Goal: Task Accomplishment & Management: Complete application form

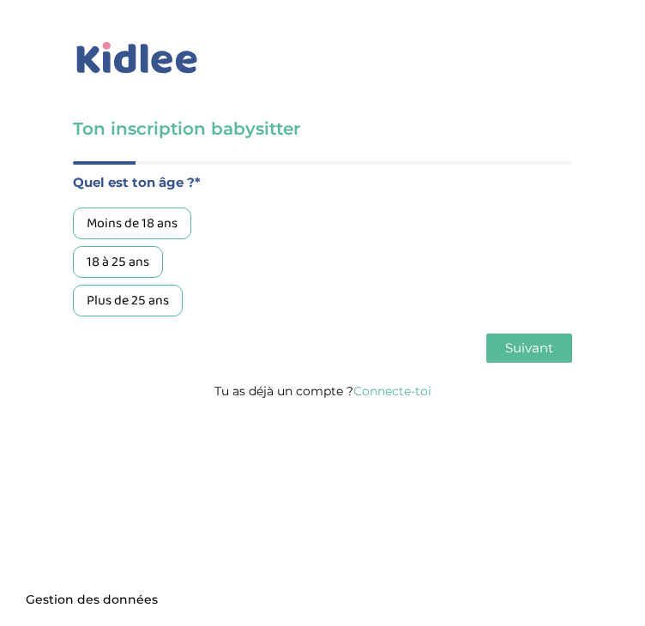
click at [123, 268] on div "18 à 25 ans" at bounding box center [118, 262] width 90 height 32
click at [503, 351] on button "Suivant" at bounding box center [529, 348] width 86 height 29
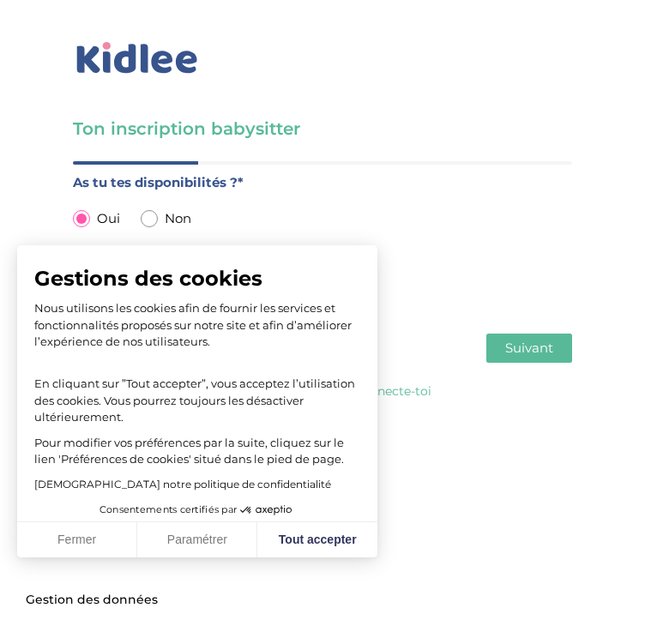
click at [528, 345] on span "Suivant" at bounding box center [529, 348] width 48 height 16
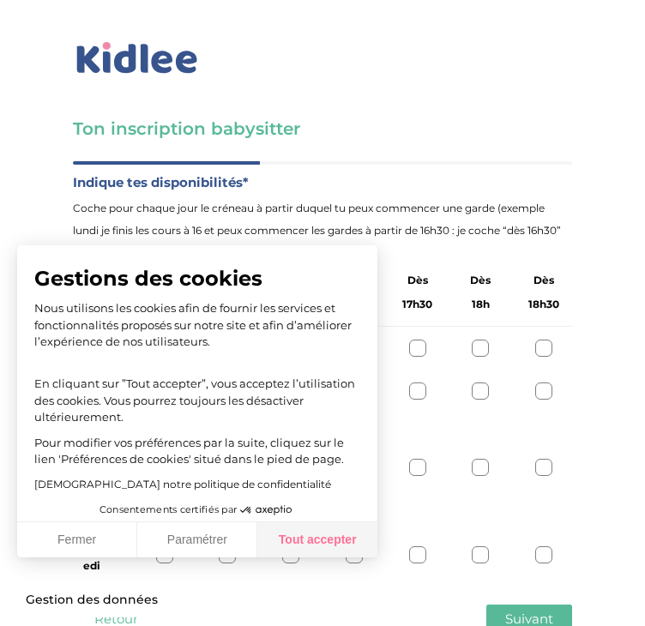
click at [319, 533] on button "Tout accepter" at bounding box center [317, 540] width 120 height 36
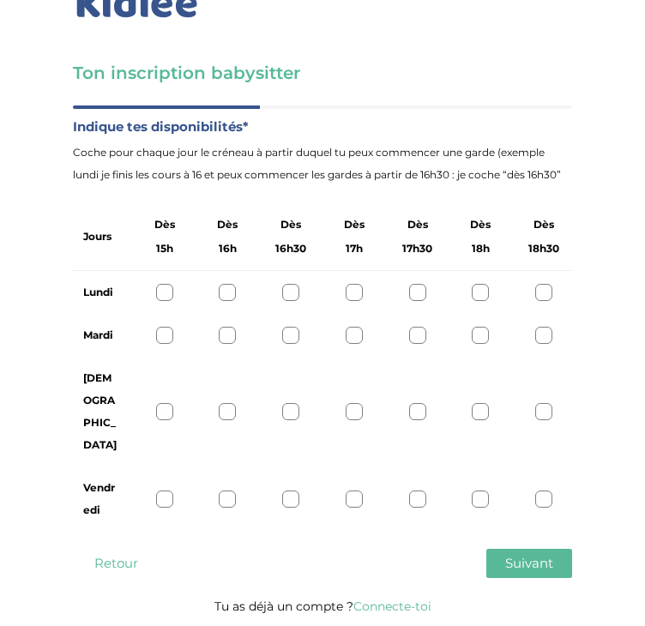
scroll to position [72, 0]
click at [231, 284] on div at bounding box center [227, 292] width 17 height 17
click at [231, 286] on icon at bounding box center [227, 292] width 13 height 13
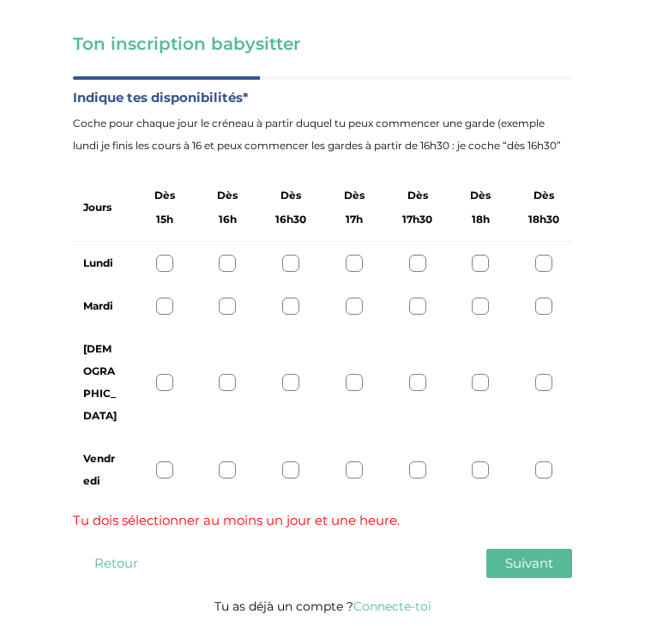
scroll to position [136, 0]
click at [162, 461] on div at bounding box center [164, 469] width 17 height 17
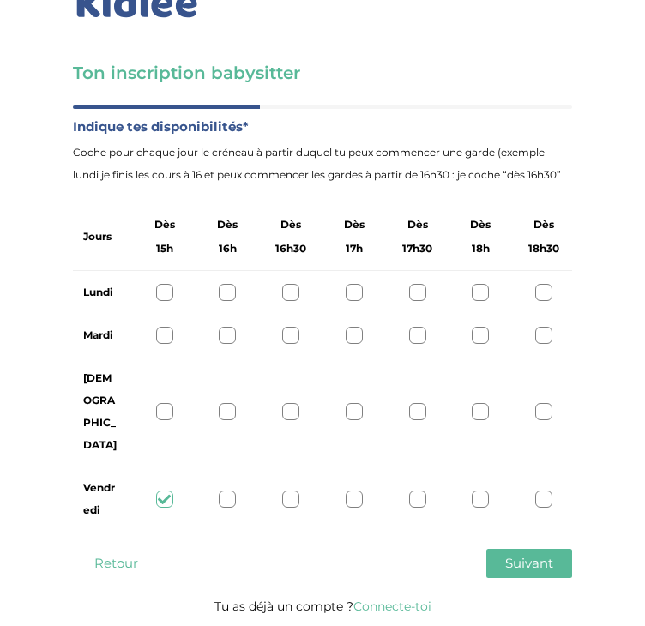
click at [221, 491] on div at bounding box center [227, 499] width 17 height 17
click at [294, 491] on div at bounding box center [290, 499] width 17 height 17
click at [162, 491] on div at bounding box center [164, 499] width 17 height 17
click at [171, 284] on div at bounding box center [164, 292] width 17 height 17
click at [160, 327] on div at bounding box center [164, 335] width 17 height 17
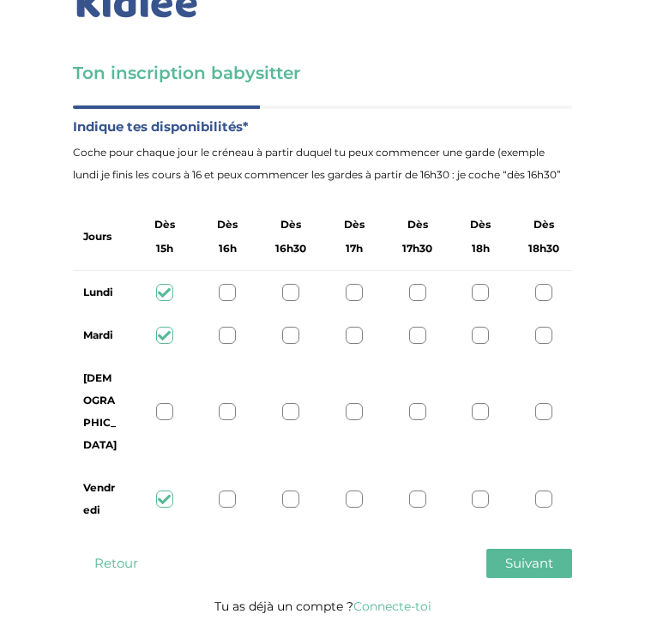
click at [163, 403] on div at bounding box center [164, 411] width 17 height 17
click at [554, 549] on button "Suivant" at bounding box center [529, 563] width 86 height 29
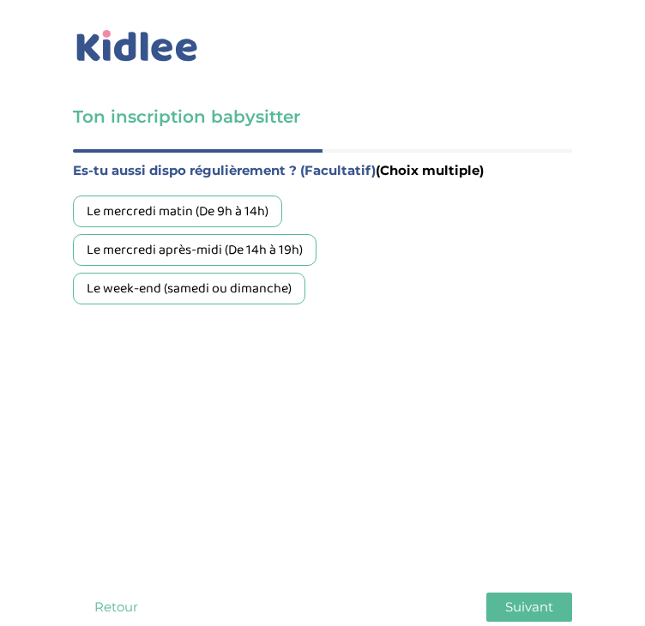
scroll to position [10, 0]
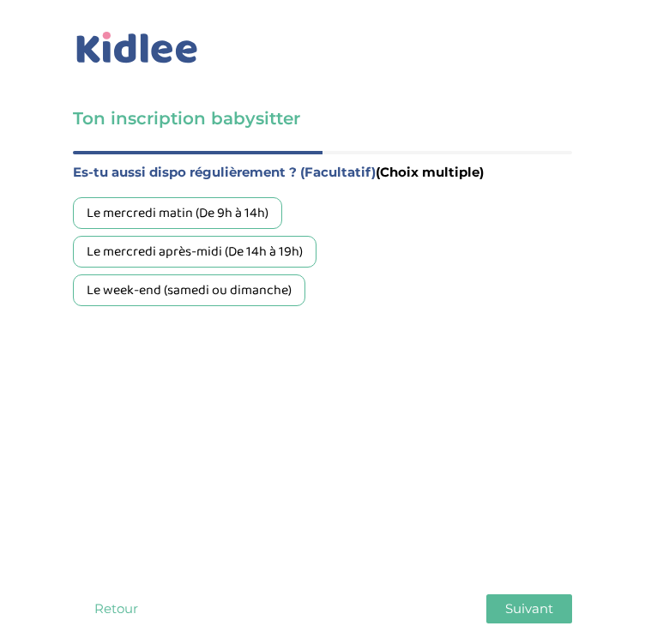
click at [277, 285] on div "Le week-end (samedi ou dimanche)" at bounding box center [189, 290] width 232 height 32
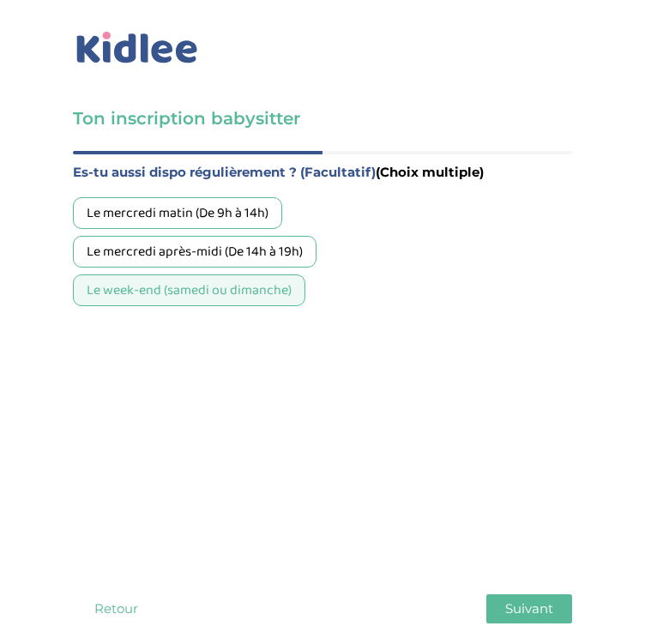
click at [231, 208] on div "Le mercredi matin (De 9h à 14h)" at bounding box center [177, 213] width 209 height 32
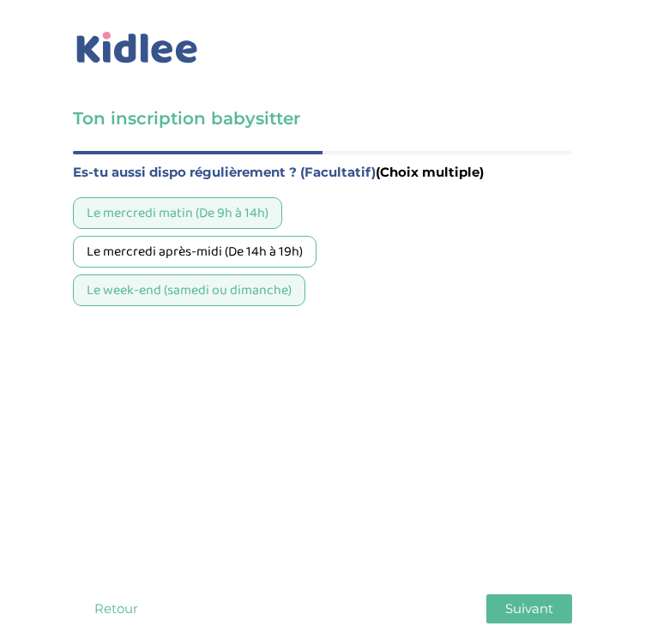
click at [352, 275] on div "Le mercredi matin (De 9h à 14h) Le mercredi après-midi (De 14h à 19h) Le week-e…" at bounding box center [322, 251] width 499 height 109
click at [241, 202] on div "Le mercredi matin (De 9h à 14h)" at bounding box center [177, 213] width 209 height 32
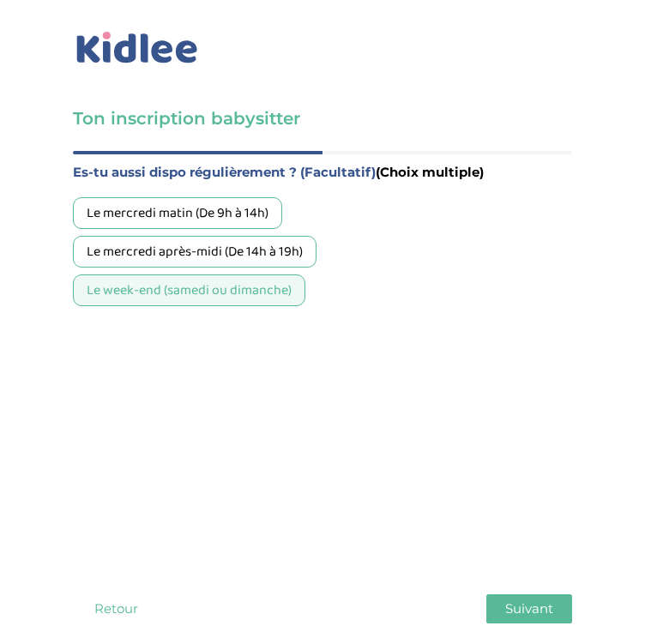
click at [253, 248] on div "Le mercredi après-midi (De 14h à 19h)" at bounding box center [195, 252] width 244 height 32
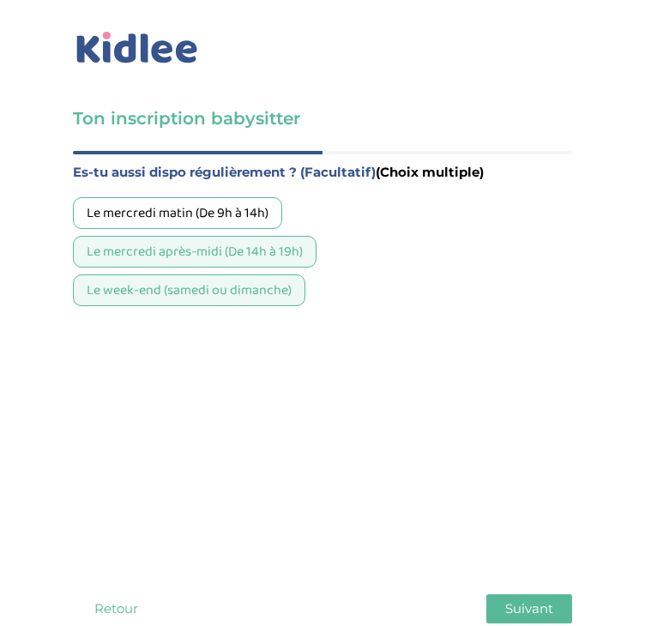
click at [251, 220] on div "Le mercredi matin (De 9h à 14h)" at bounding box center [177, 213] width 209 height 32
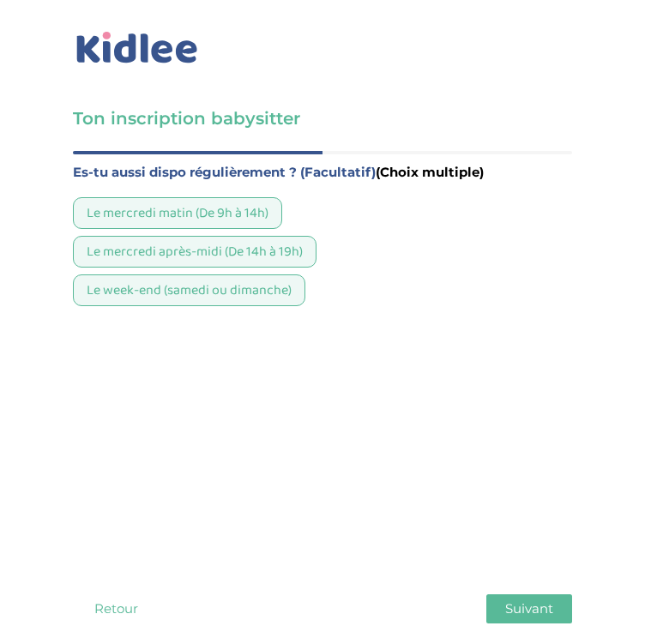
click at [516, 594] on button "Suivant" at bounding box center [529, 608] width 86 height 29
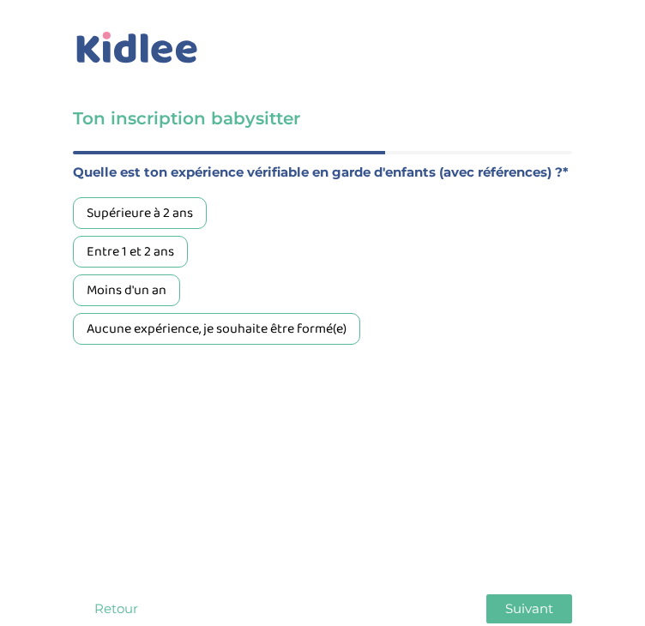
click at [196, 229] on div "Supérieure à 2 ans" at bounding box center [140, 213] width 134 height 32
click at [523, 600] on span "Suivant" at bounding box center [529, 608] width 48 height 16
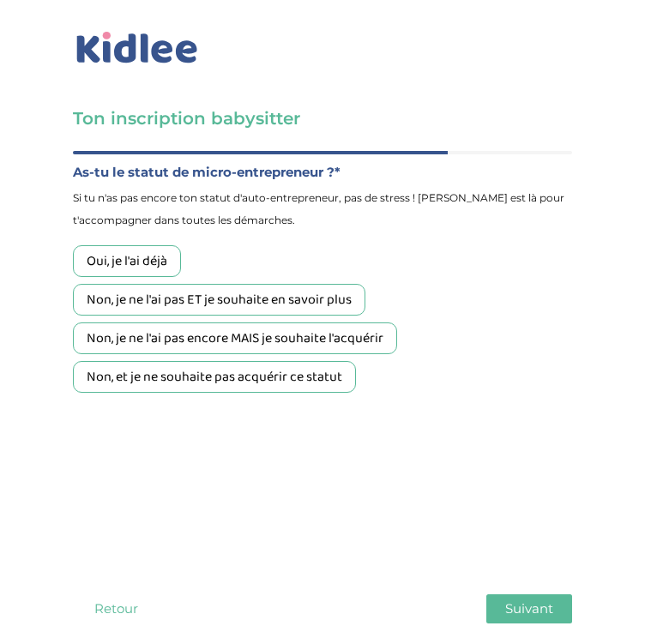
click at [225, 370] on div "Non, et je ne souhaite pas acquérir ce statut" at bounding box center [214, 377] width 283 height 32
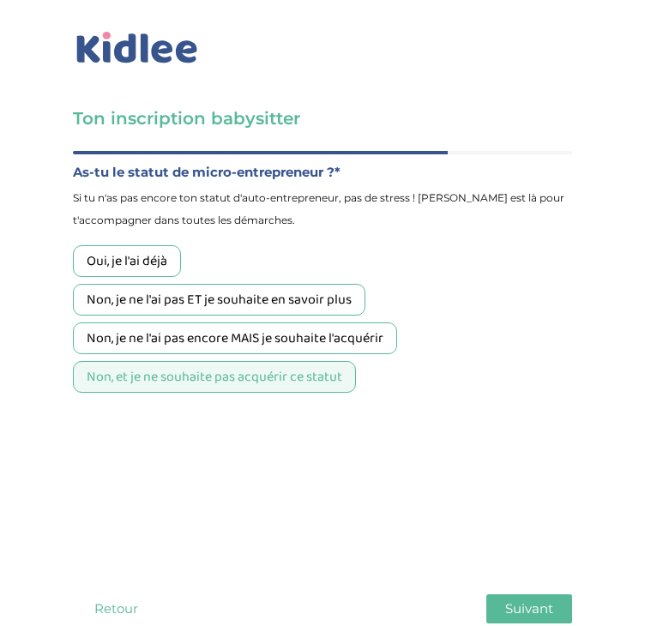
click at [546, 594] on button "Suivant" at bounding box center [529, 608] width 86 height 29
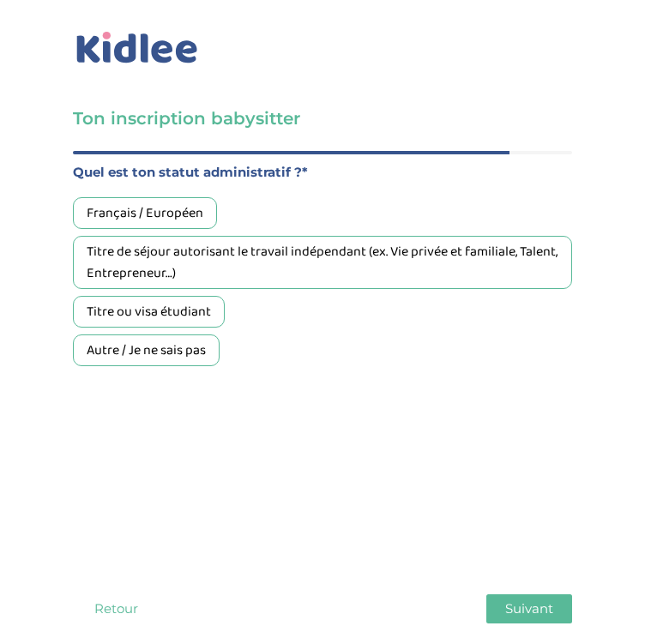
click at [161, 306] on div "Titre ou visa étudiant" at bounding box center [149, 312] width 152 height 32
click at [535, 594] on button "Suivant" at bounding box center [529, 608] width 86 height 29
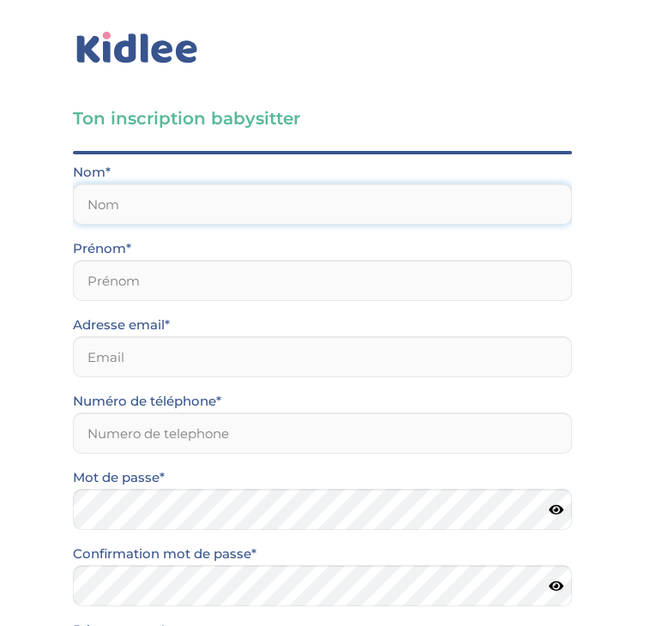
click at [328, 210] on input "text" at bounding box center [322, 204] width 499 height 41
type input "RAIS"
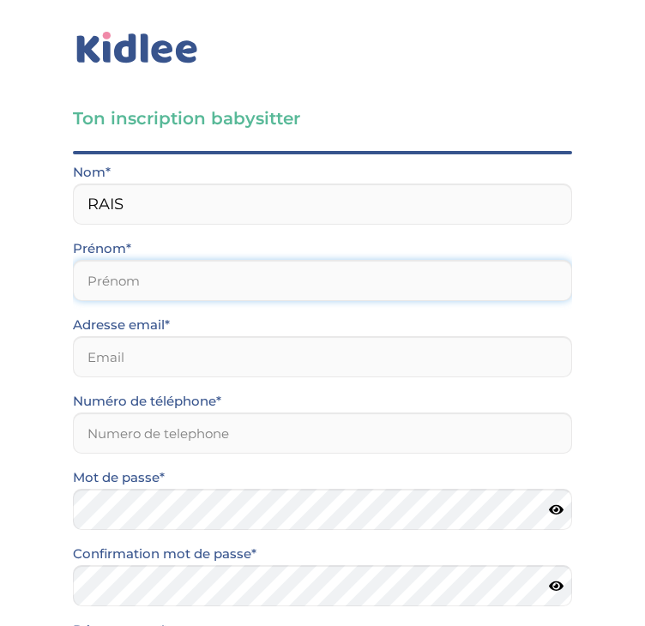
click at [286, 274] on input "text" at bounding box center [322, 280] width 499 height 41
type input "Hind"
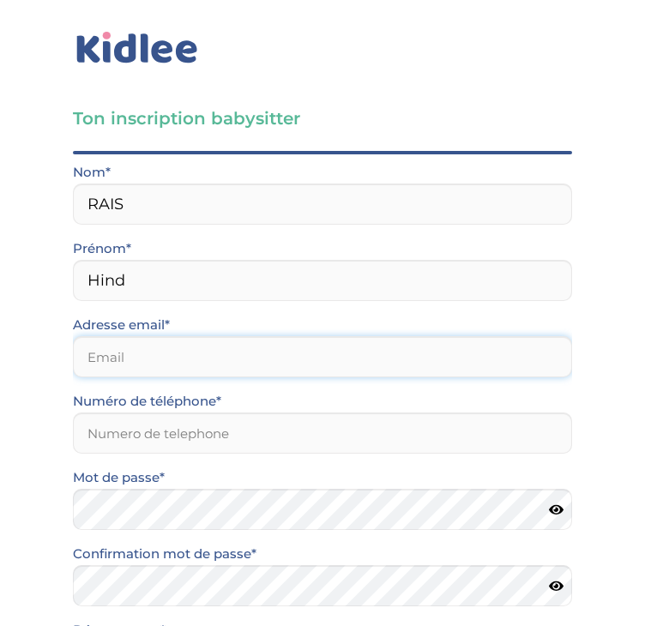
click at [217, 371] on input "email" at bounding box center [322, 356] width 499 height 41
type input "hindrais02@gmail.com"
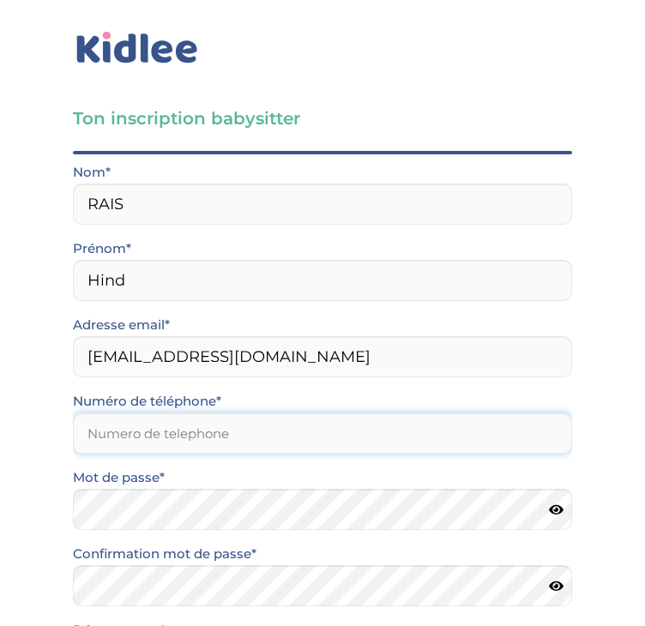
click at [216, 432] on input "Numéro de téléphone*" at bounding box center [322, 433] width 499 height 41
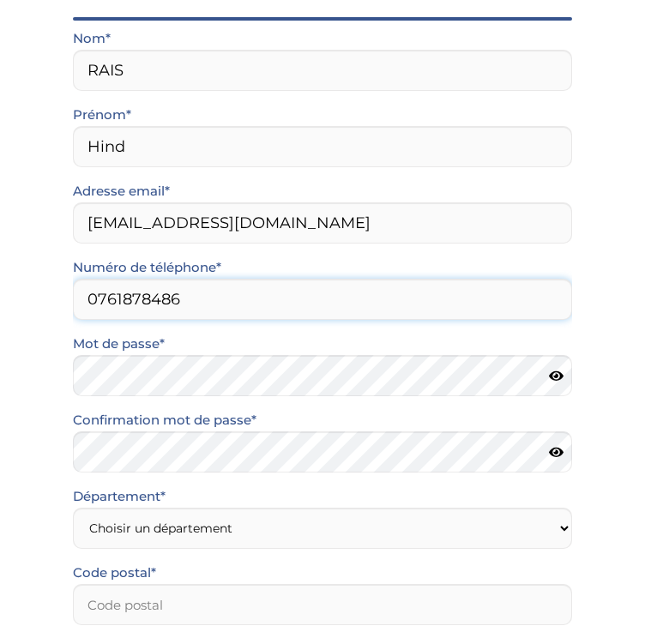
scroll to position [156, 0]
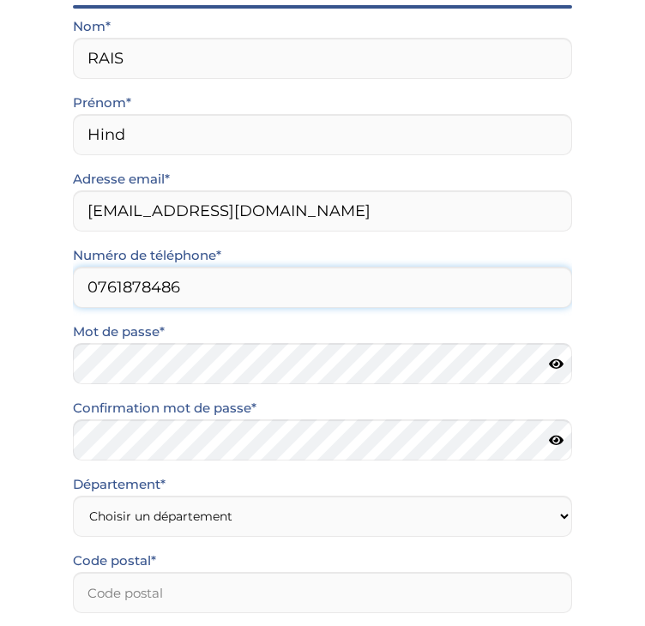
type input "0761878486"
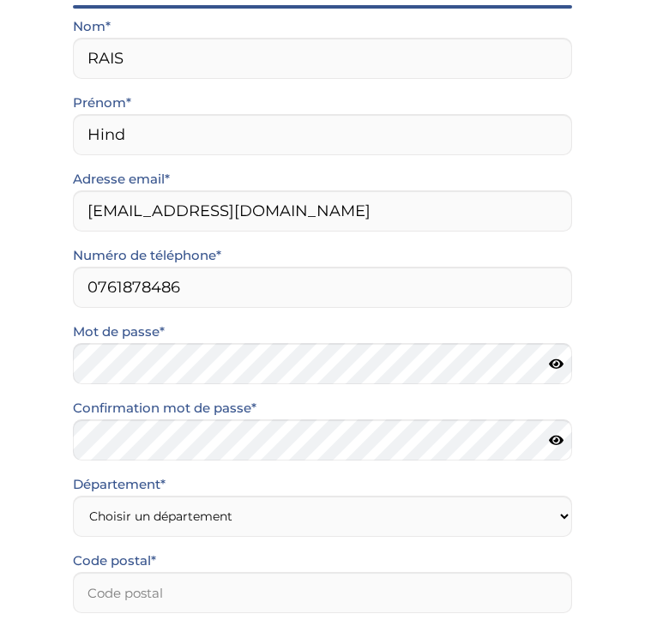
click at [557, 363] on icon at bounding box center [556, 364] width 15 height 13
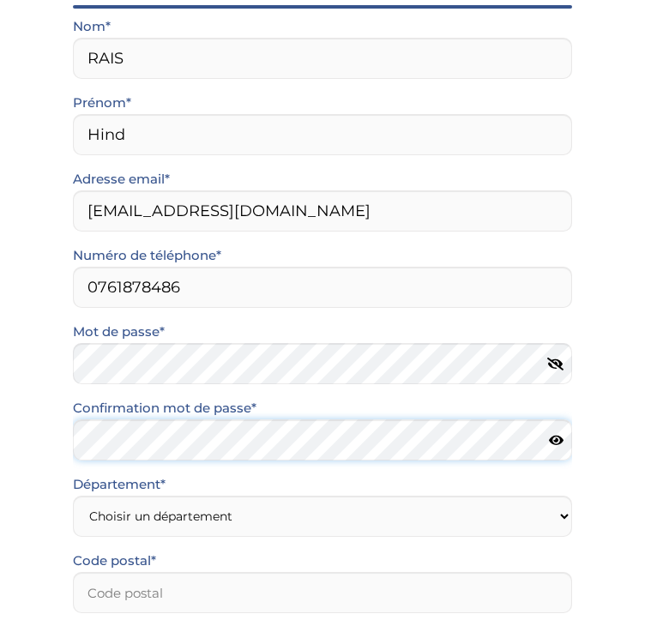
click at [365, 475] on form "Nom* RAIS Prénom* Hind Adresse email* hindrais02@gmail.com Numéro de téléphone*…" at bounding box center [322, 444] width 499 height 859
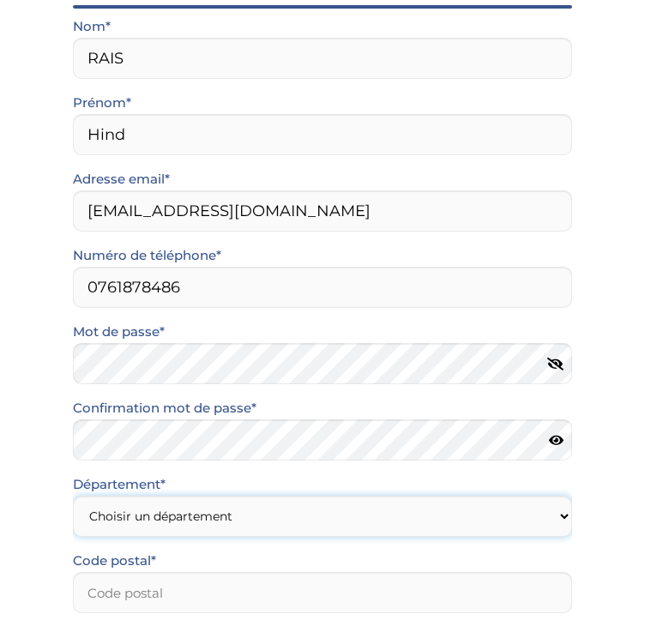
click at [304, 503] on select "Choisir un département Paris (75) Hauts-de-Seine (92) Yvelines (78) Val-de-Marn…" at bounding box center [322, 516] width 499 height 41
select select "75"
click at [73, 496] on select "Choisir un département Paris (75) Hauts-de-Seine (92) Yvelines (78) Val-de-Marn…" at bounding box center [322, 516] width 499 height 41
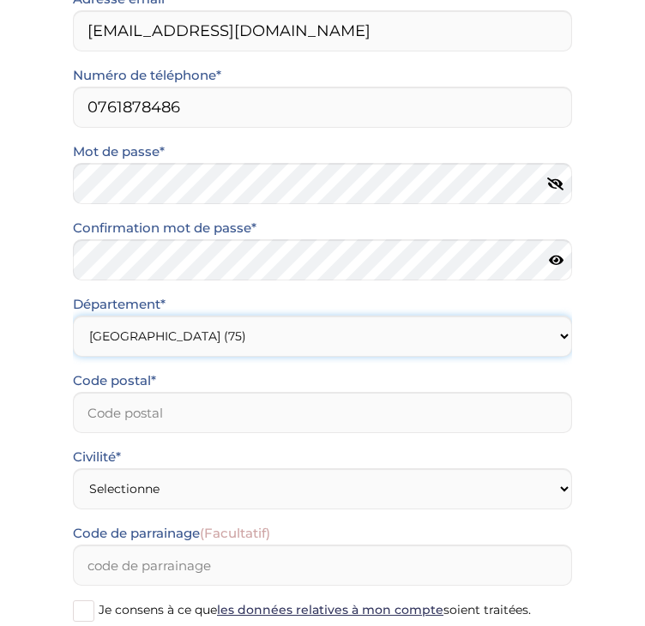
scroll to position [338, 0]
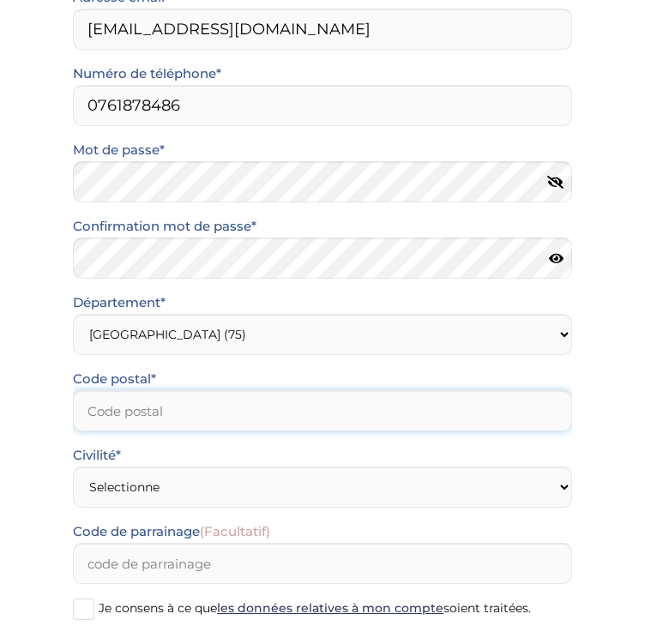
click at [148, 423] on input "Code postal*" at bounding box center [322, 410] width 499 height 41
type input "75014"
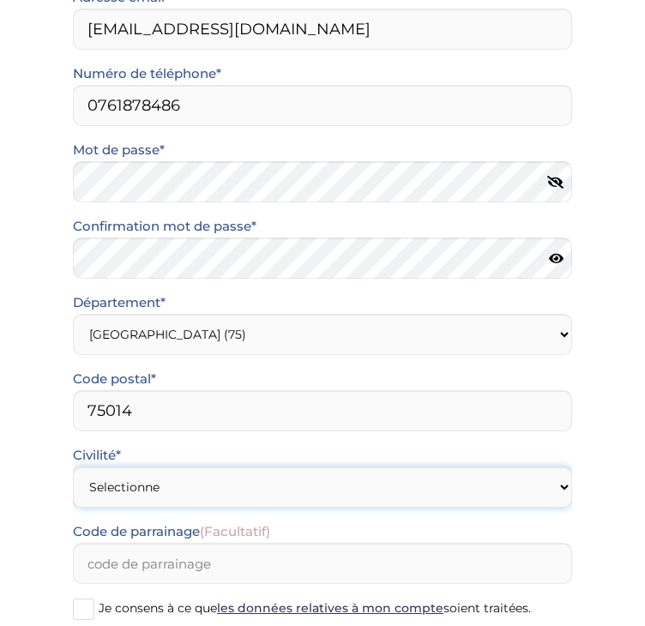
click at [162, 472] on select "Selectionne Mr Mme" at bounding box center [322, 487] width 499 height 41
select select "1"
click at [73, 467] on select "Selectionne Mr Mme" at bounding box center [322, 487] width 499 height 41
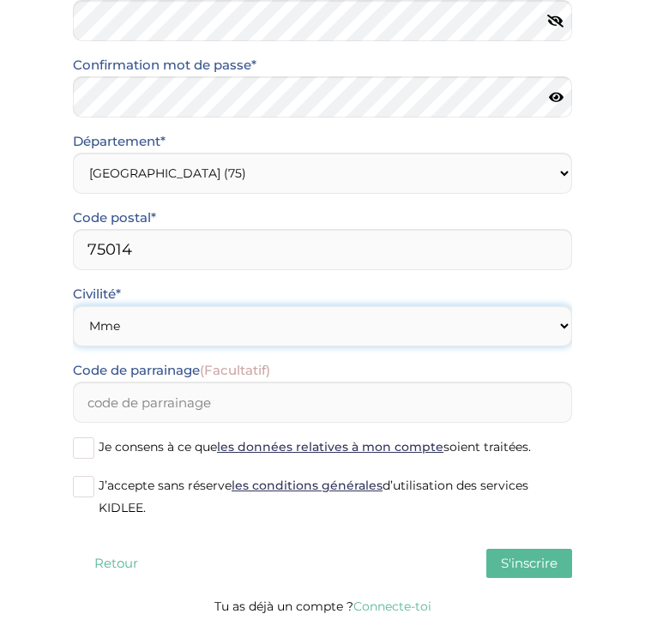
scroll to position [542, 0]
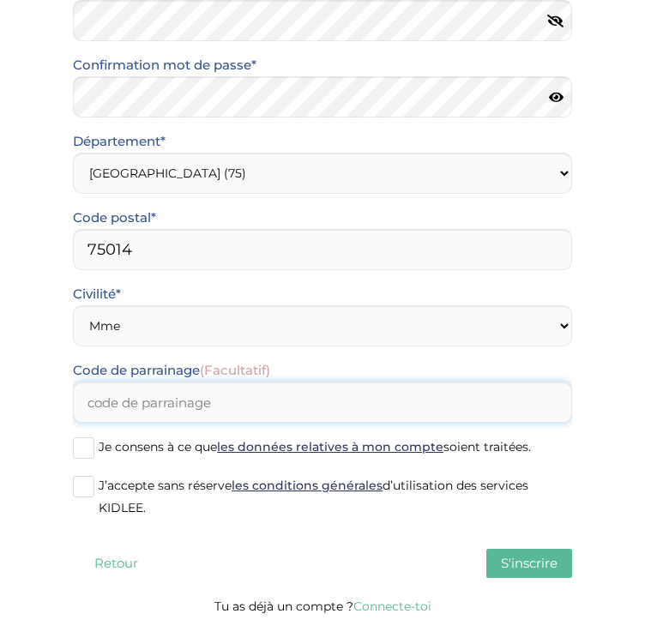
click at [240, 382] on input "Code de parrainage (Facultatif)" at bounding box center [322, 402] width 499 height 41
click at [335, 382] on input "Code de parrainage (Facultatif)" at bounding box center [322, 402] width 499 height 41
paste input "KARIMA4121"
type input "KARIMA4121"
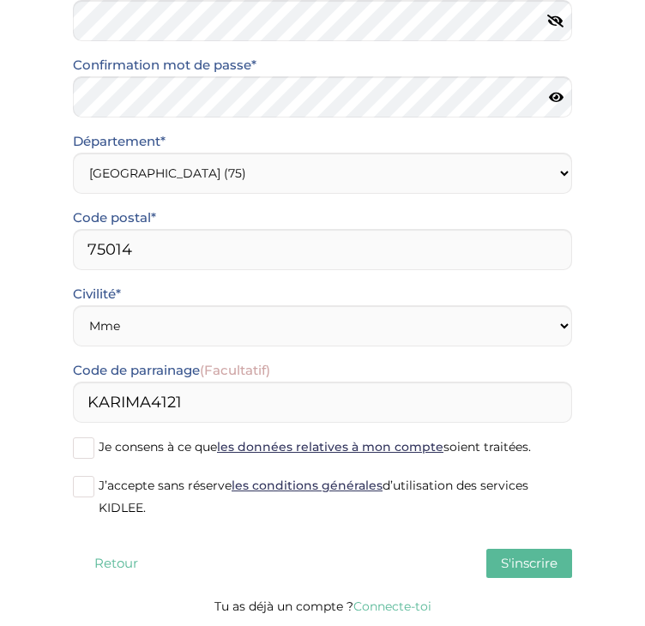
click at [99, 439] on span "Je consens à ce que les données relatives à mon compte soient traitées." at bounding box center [315, 446] width 432 height 15
click at [0, 0] on input "Je consens à ce que les données relatives à mon compte soient traitées." at bounding box center [0, 0] width 0 height 0
click at [87, 476] on span at bounding box center [83, 486] width 21 height 21
click at [0, 0] on input "J’accepte sans réserve les conditions générales d’utilisation des services KIDL…" at bounding box center [0, 0] width 0 height 0
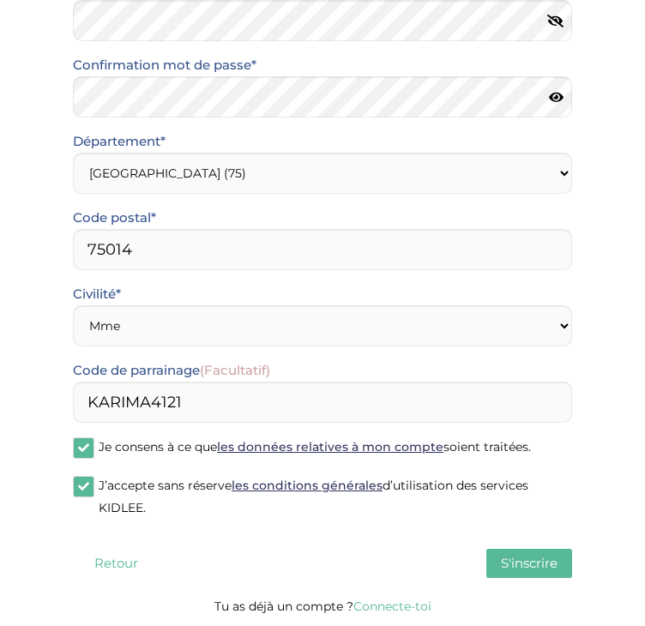
click at [102, 549] on button "Retour" at bounding box center [116, 563] width 86 height 29
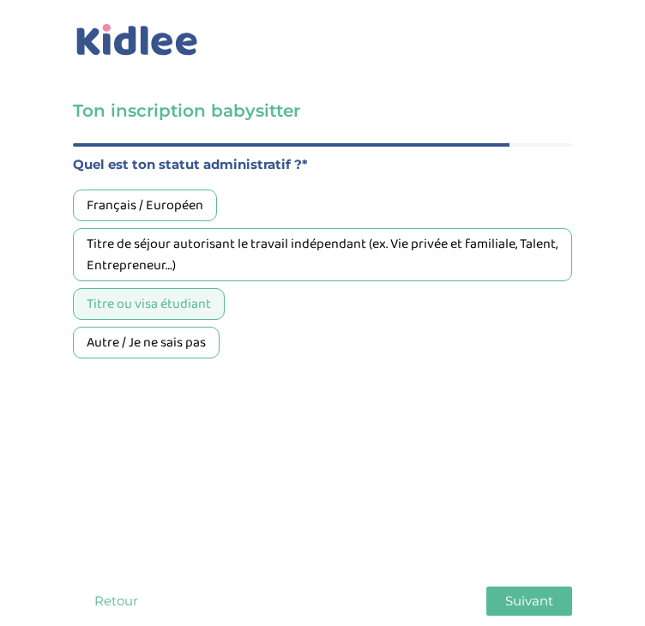
click at [102, 587] on button "Retour" at bounding box center [116, 601] width 86 height 29
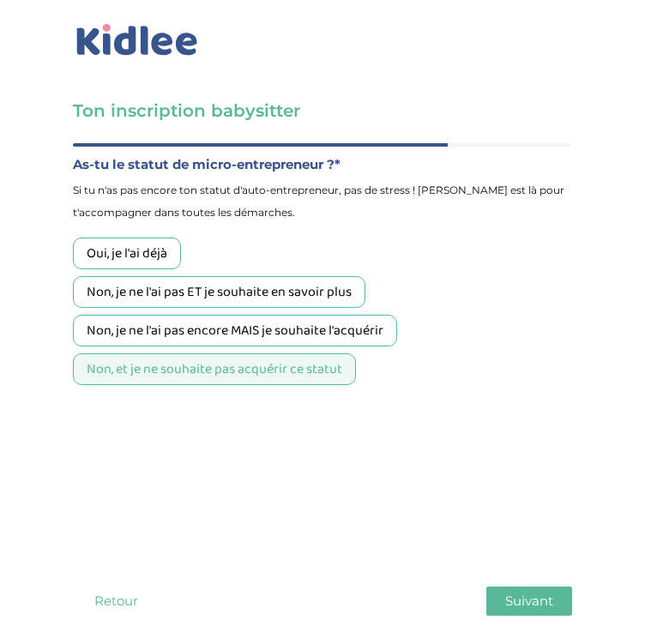
click at [102, 587] on button "Retour" at bounding box center [116, 601] width 86 height 29
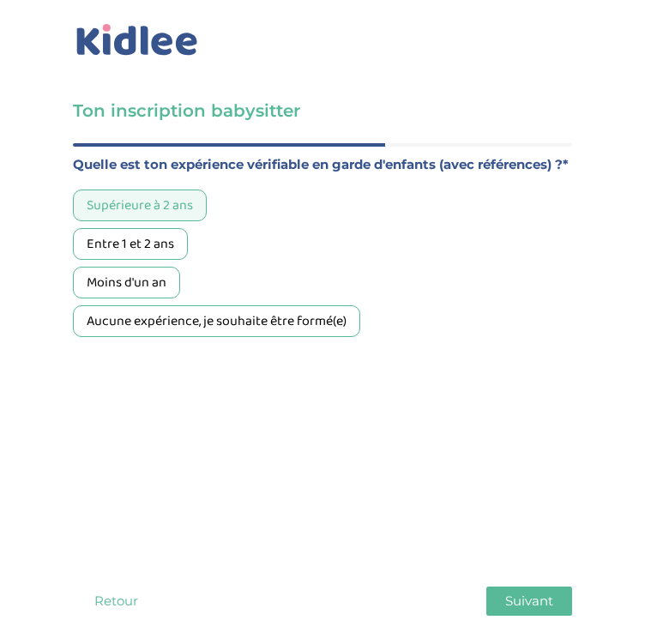
click at [102, 587] on button "Retour" at bounding box center [116, 601] width 86 height 29
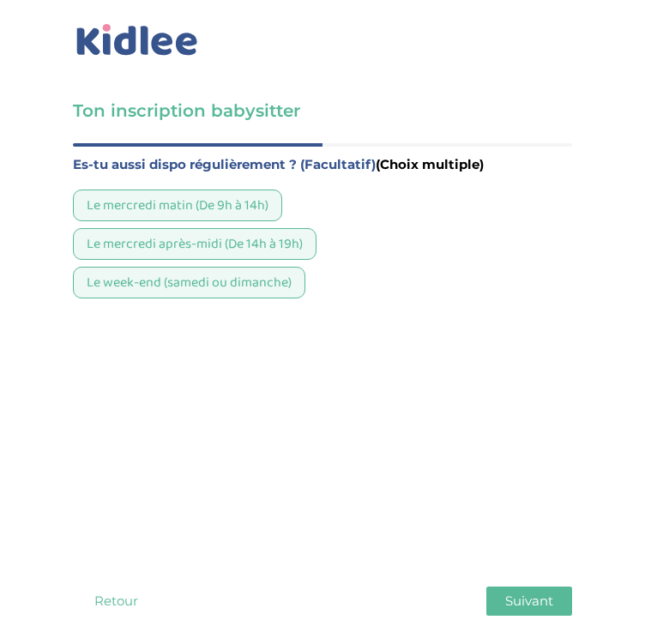
click at [226, 196] on div "Le mercredi matin (De 9h à 14h)" at bounding box center [177, 206] width 209 height 32
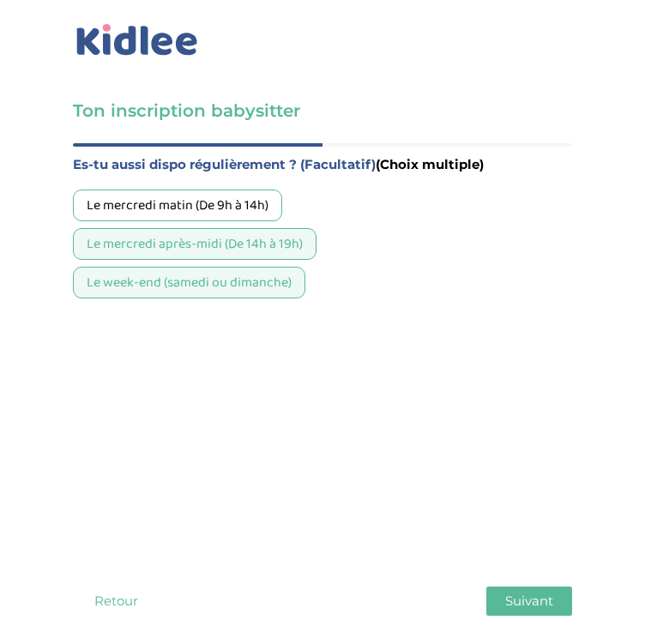
click at [556, 587] on button "Suivant" at bounding box center [529, 601] width 86 height 29
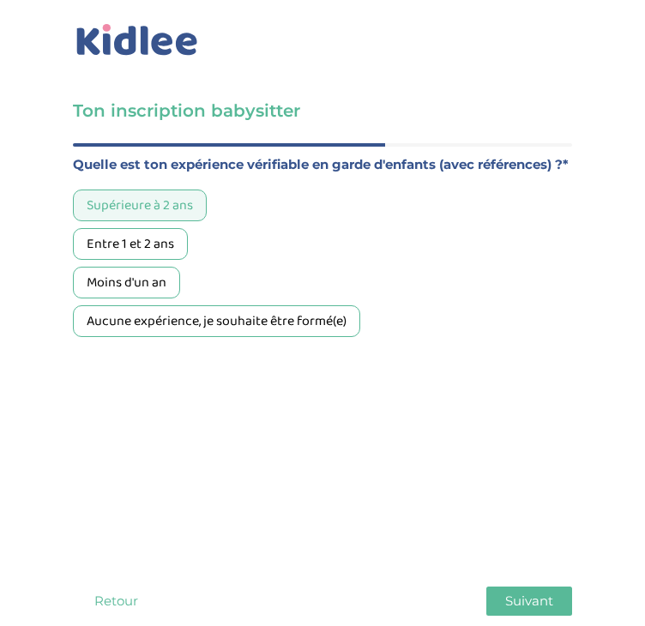
click at [556, 587] on button "Suivant" at bounding box center [529, 601] width 86 height 29
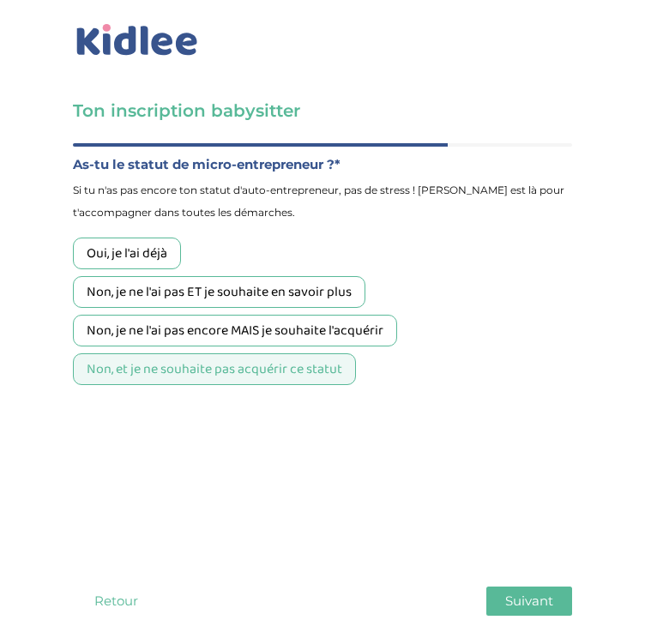
click at [556, 587] on button "Suivant" at bounding box center [529, 601] width 86 height 29
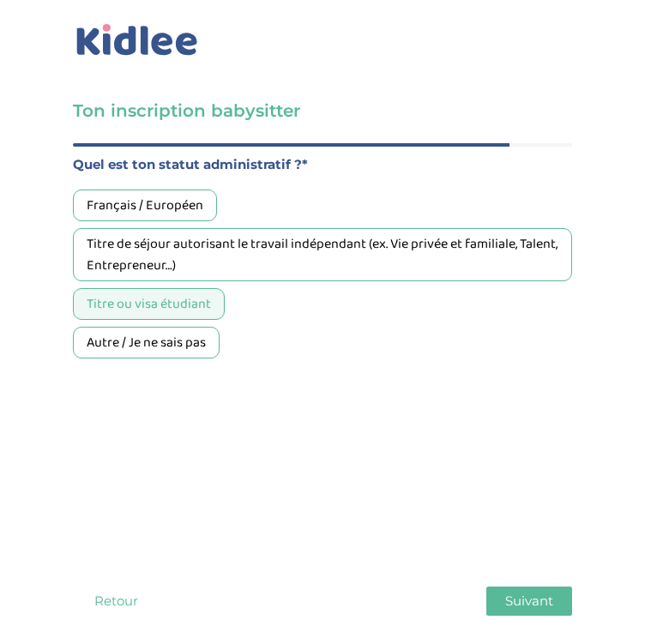
click at [556, 587] on button "Suivant" at bounding box center [529, 601] width 86 height 29
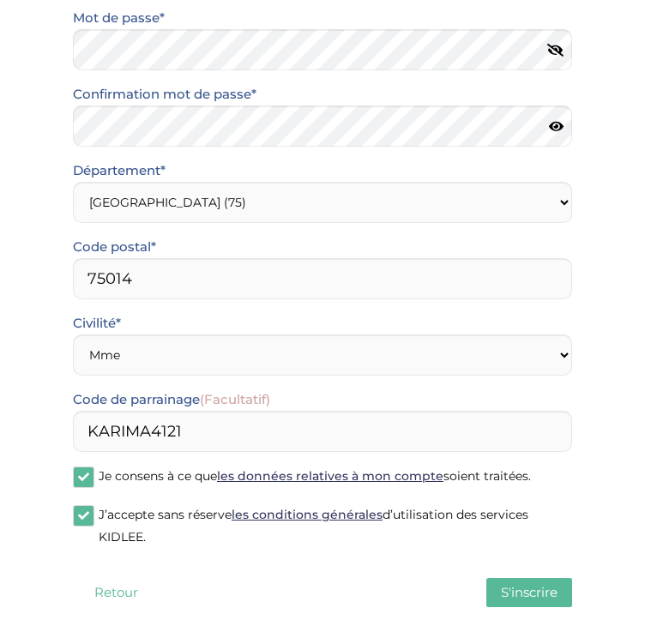
scroll to position [500, 0]
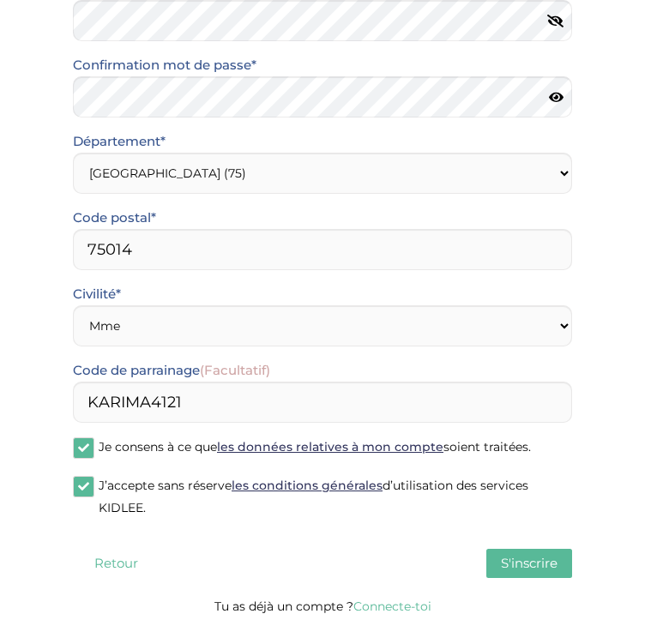
click at [550, 561] on span "S'inscrire" at bounding box center [529, 563] width 57 height 16
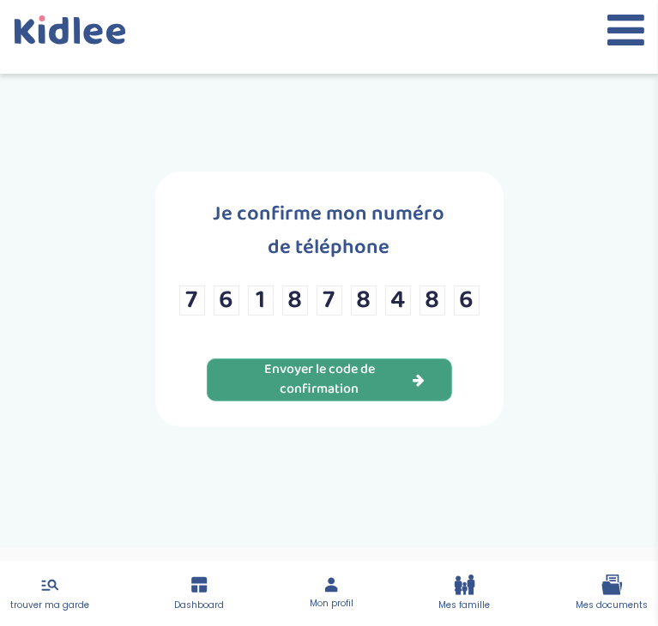
click at [364, 382] on div "Envoyer le code de confirmation" at bounding box center [329, 379] width 192 height 39
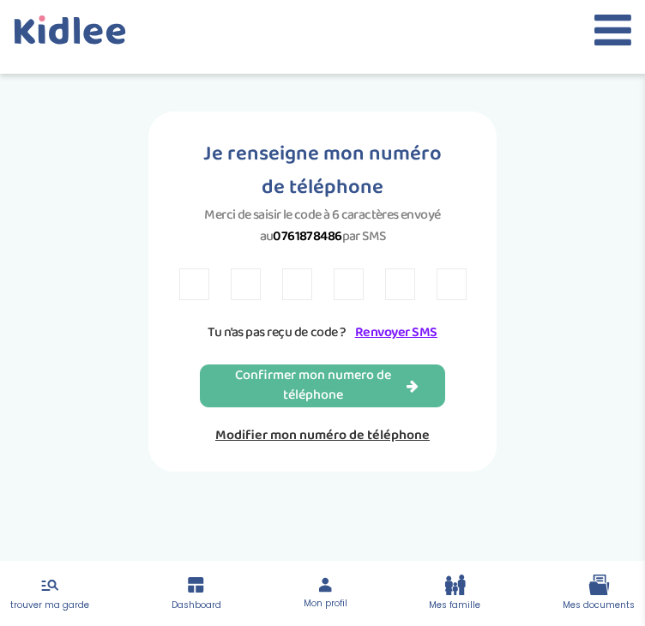
click at [201, 280] on input "text" at bounding box center [194, 284] width 30 height 32
type input "A"
type input "F"
type input "A"
type input "6"
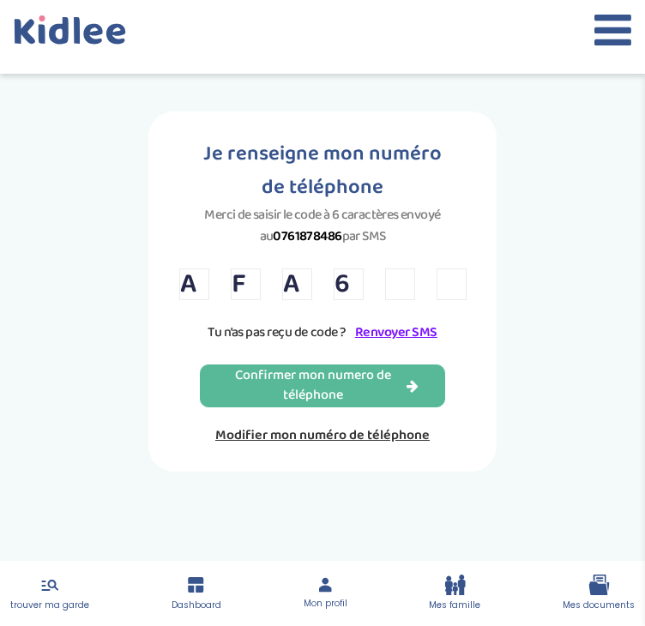
type input "2"
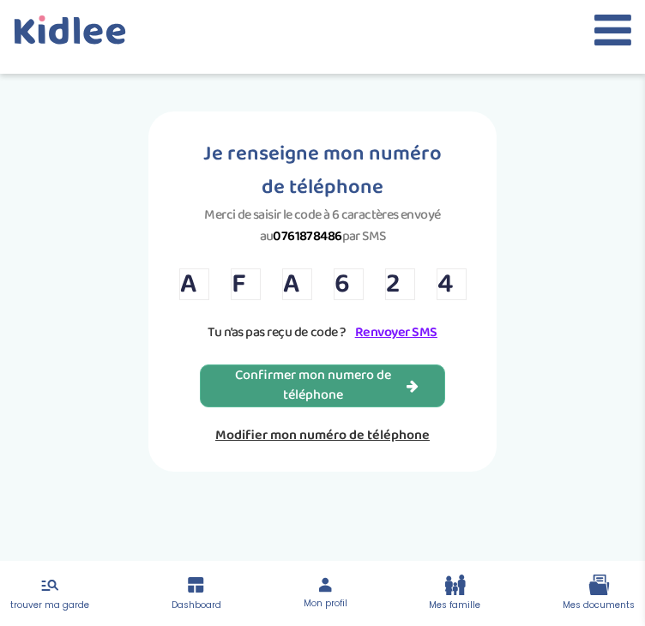
type input "4"
click at [271, 393] on div "Confirmer mon numero de téléphone" at bounding box center [322, 385] width 192 height 39
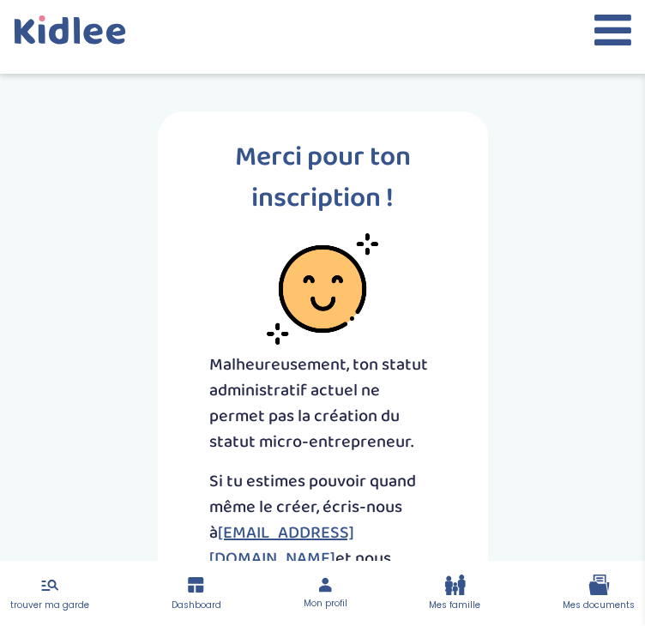
scroll to position [172, 0]
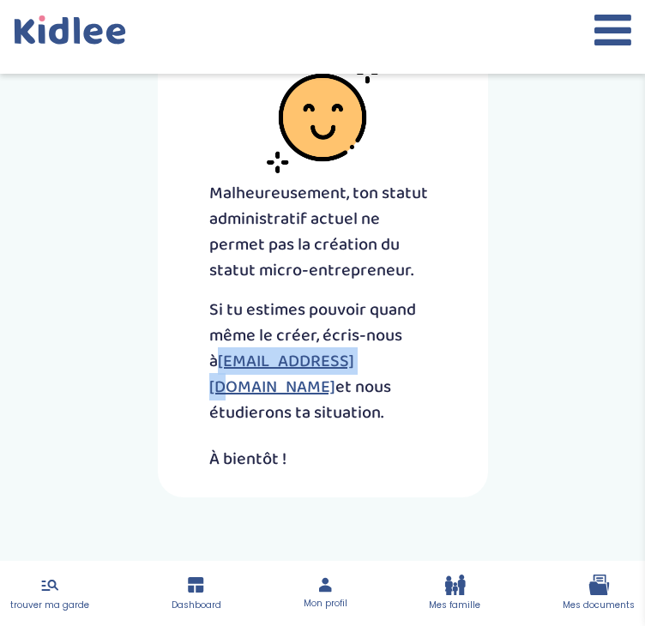
drag, startPoint x: 203, startPoint y: 358, endPoint x: 344, endPoint y: 366, distance: 140.9
click at [344, 366] on div "Merci pour ton inscription ! Malheureusement, ton statut administratif actuel n…" at bounding box center [323, 218] width 330 height 557
copy link "contact@kidlee.fr"
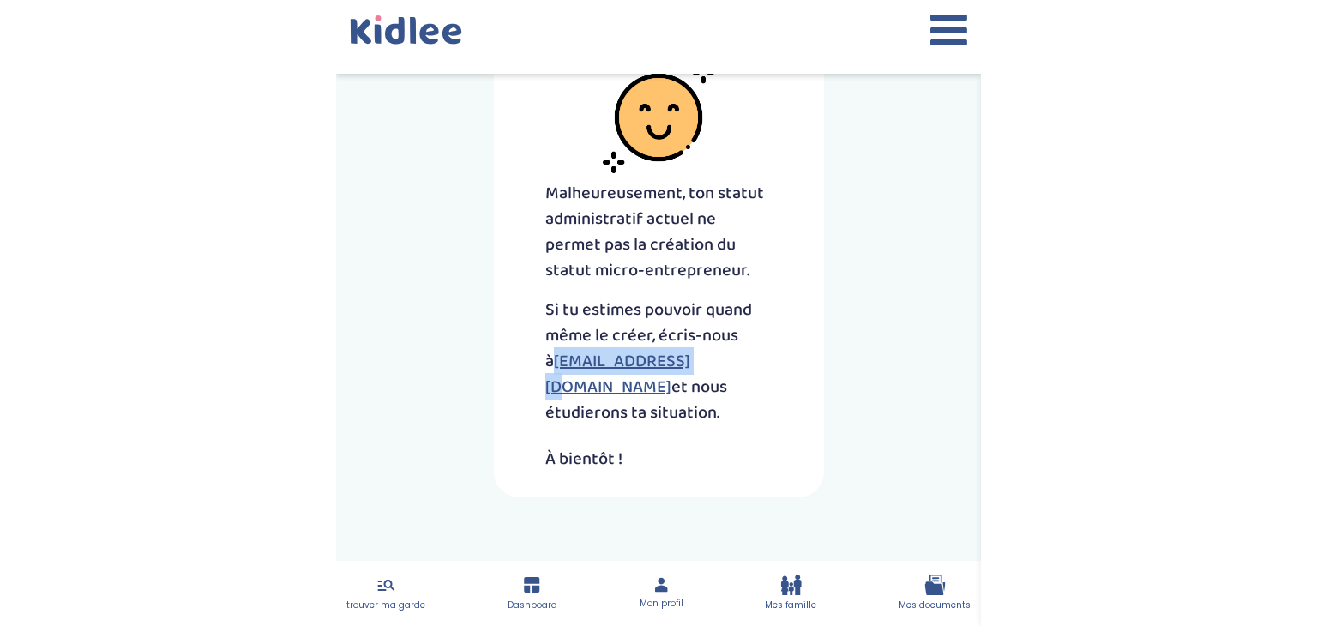
scroll to position [0, 0]
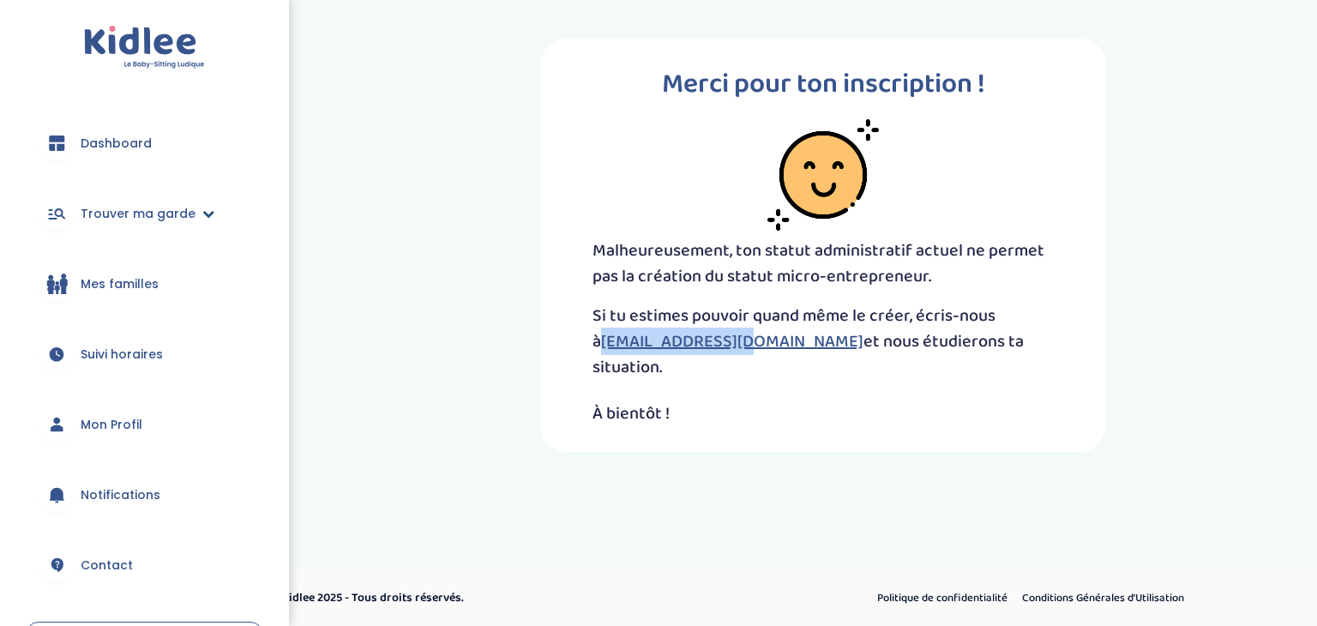
click at [182, 219] on span "Trouver ma garde" at bounding box center [138, 214] width 115 height 18
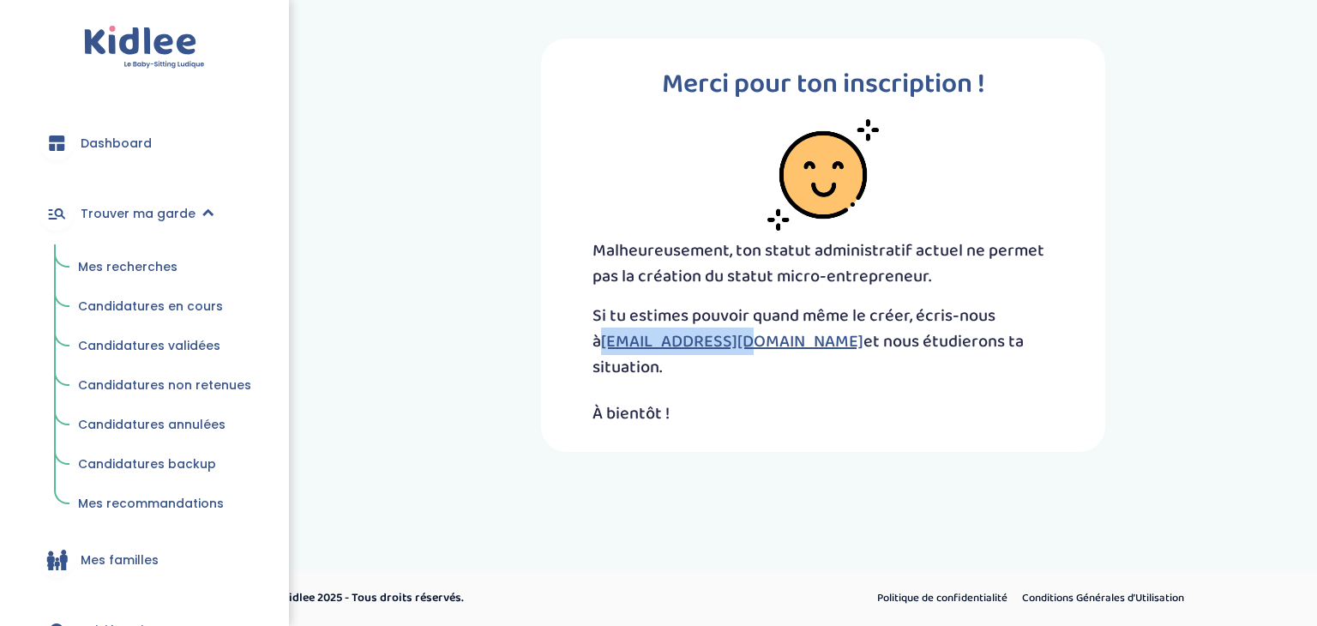
click at [137, 270] on span "Mes recherches" at bounding box center [127, 266] width 99 height 17
